Goal: Task Accomplishment & Management: Complete application form

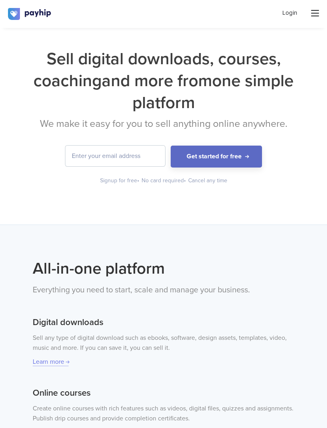
click at [89, 153] on input "email" at bounding box center [115, 156] width 100 height 21
click at [317, 10] on icon at bounding box center [315, 13] width 8 height 6
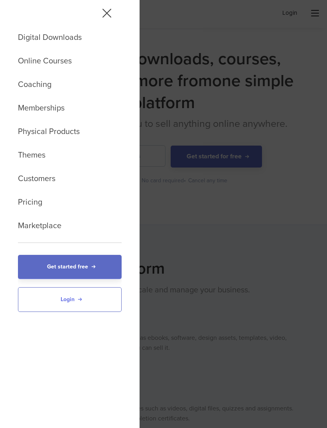
click at [46, 301] on link "Login" at bounding box center [70, 300] width 104 height 25
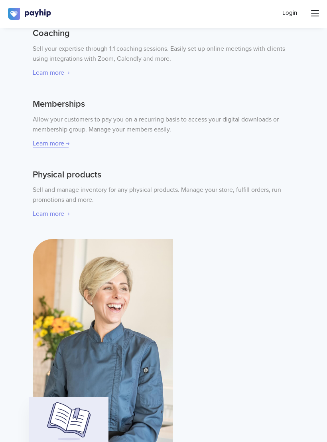
click at [323, 204] on div "All-in-one platform Everything you need to start, scale and manage your busines…" at bounding box center [163, 175] width 327 height 763
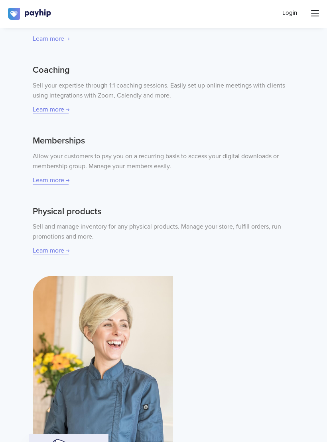
scroll to position [380, 0]
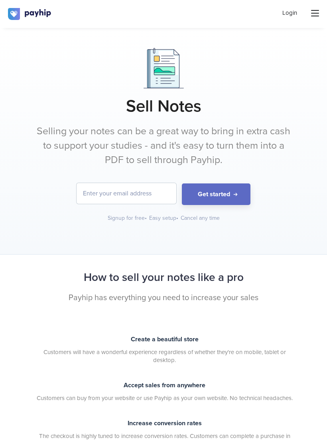
click at [244, 199] on button "Get started" at bounding box center [216, 194] width 69 height 22
click at [315, 16] on icon at bounding box center [315, 13] width 8 height 6
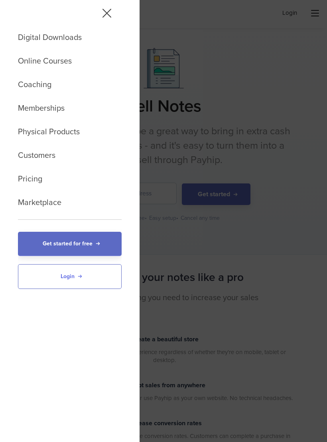
click at [40, 284] on link "Login" at bounding box center [70, 276] width 104 height 25
click at [43, 276] on link "Login" at bounding box center [70, 276] width 104 height 25
